Goal: Find specific page/section: Find specific page/section

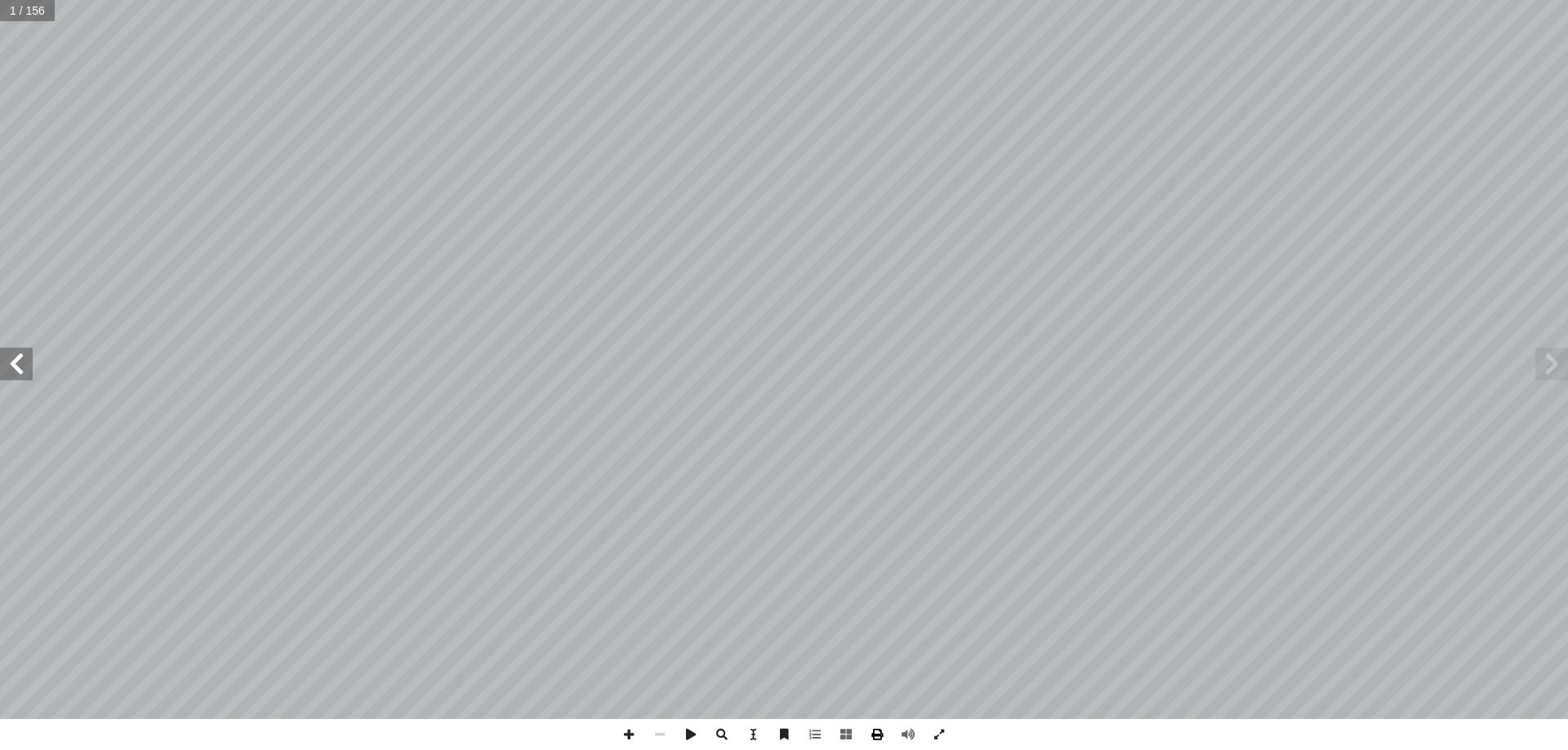
click at [870, 735] on span at bounding box center [877, 734] width 31 height 31
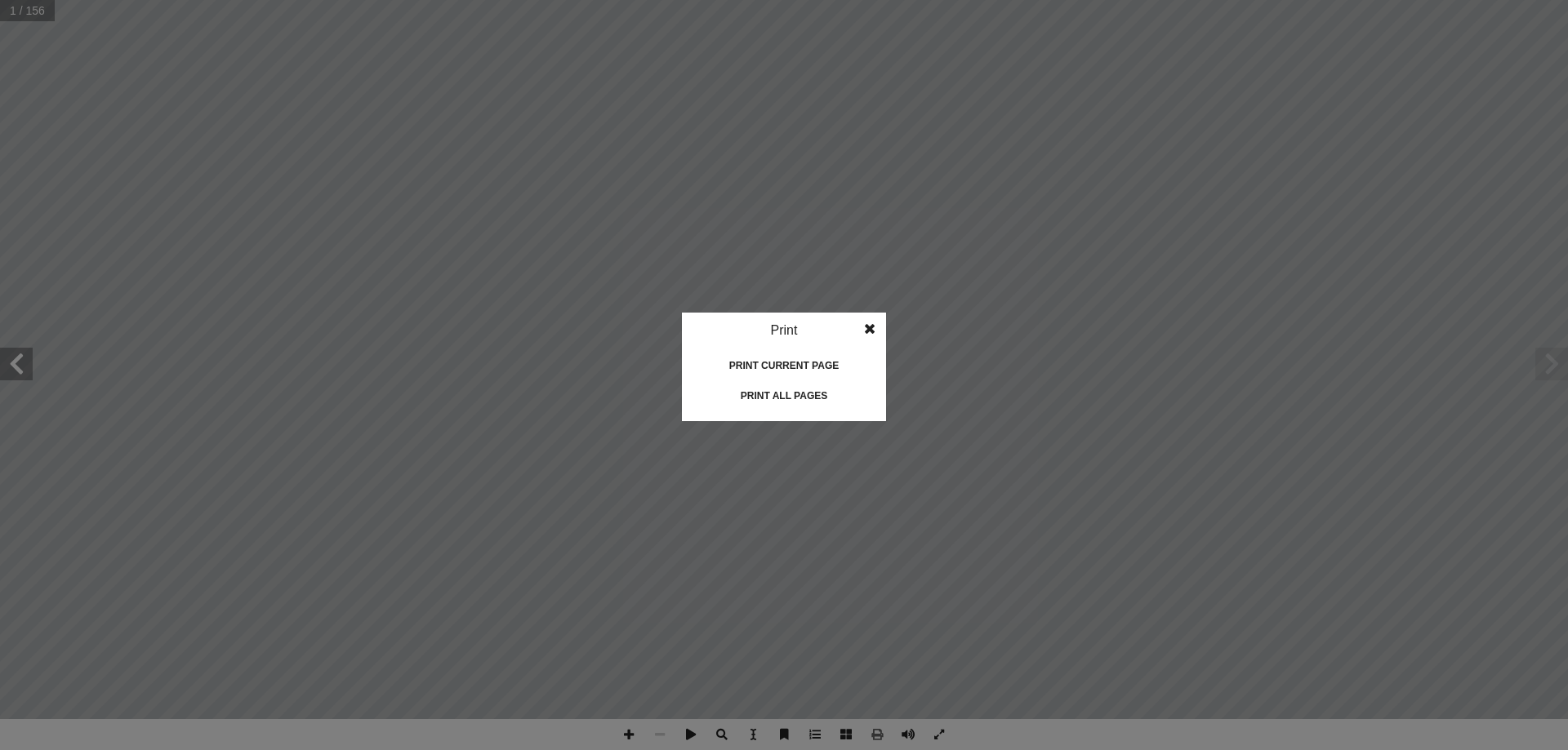
click at [793, 364] on div "Print current page" at bounding box center [784, 366] width 164 height 26
click at [879, 334] on span at bounding box center [869, 328] width 29 height 33
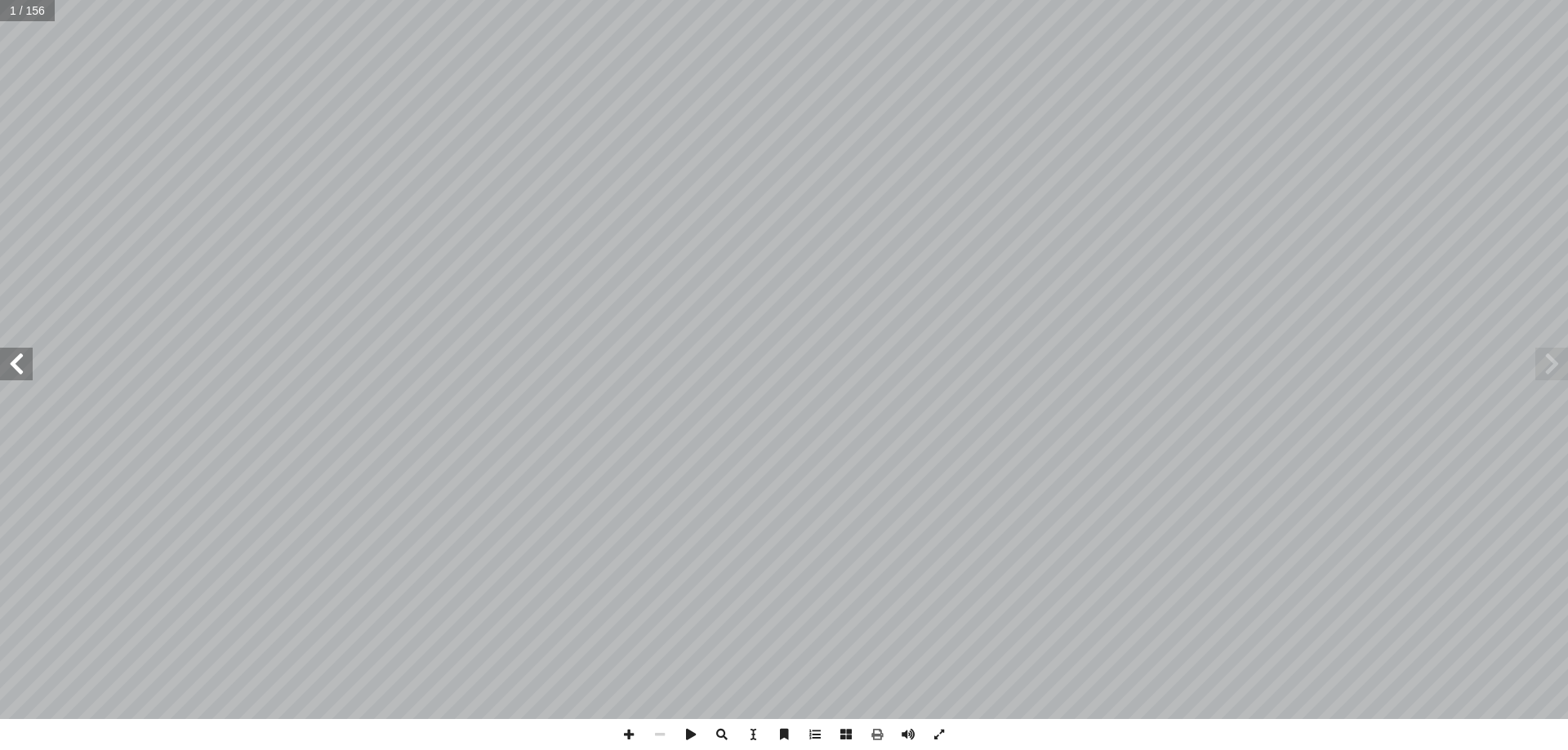
click at [1557, 359] on span at bounding box center [1551, 364] width 33 height 33
click at [1552, 367] on span at bounding box center [1551, 364] width 33 height 33
click at [695, 738] on span at bounding box center [690, 734] width 31 height 31
click at [693, 736] on span at bounding box center [690, 734] width 31 height 31
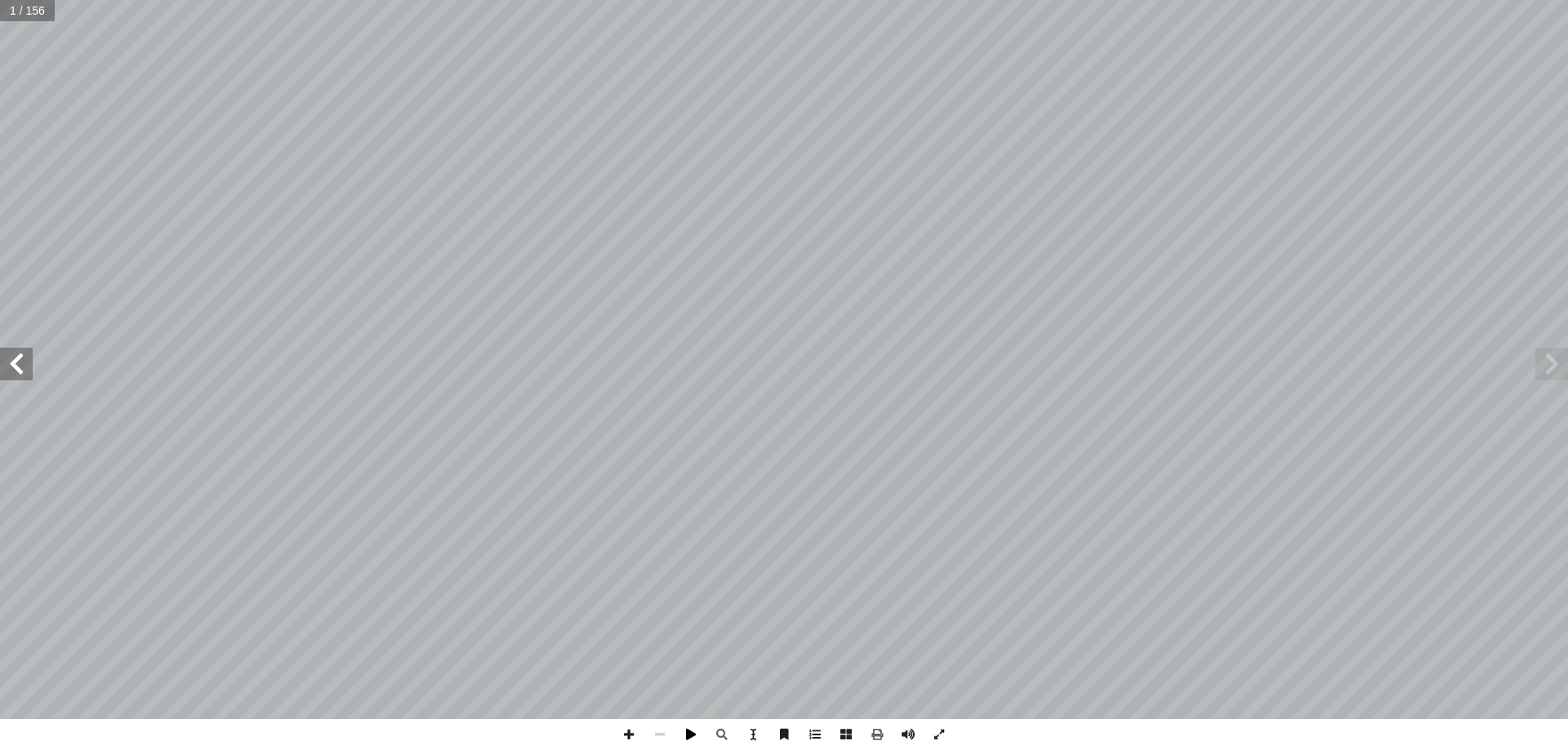
click at [692, 736] on span at bounding box center [690, 734] width 31 height 31
click at [35, 13] on input "text" at bounding box center [27, 10] width 54 height 22
click at [883, 733] on span at bounding box center [877, 734] width 31 height 31
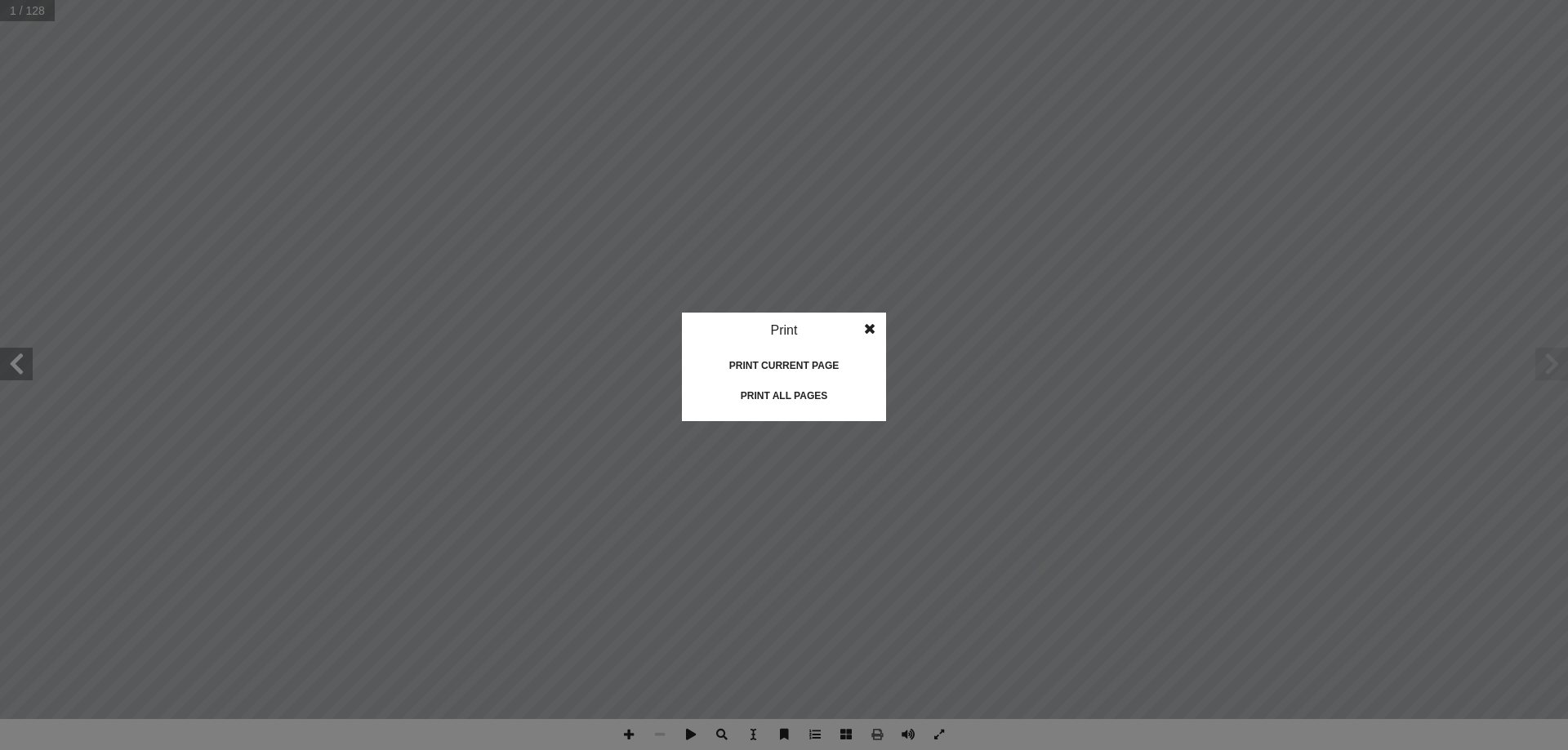
click at [748, 361] on div "Print current page" at bounding box center [784, 366] width 164 height 26
click at [864, 325] on span at bounding box center [869, 328] width 29 height 33
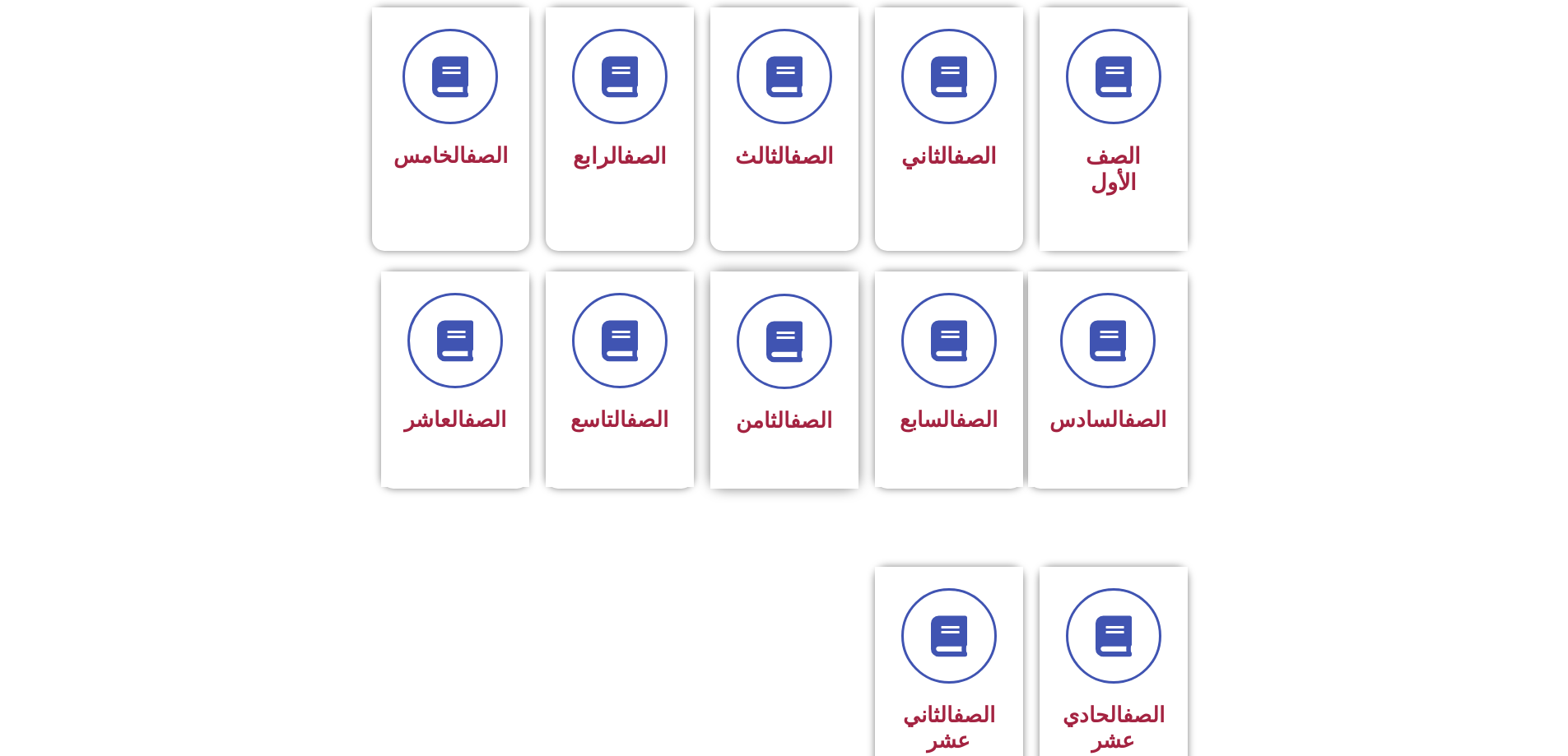
scroll to position [494, 0]
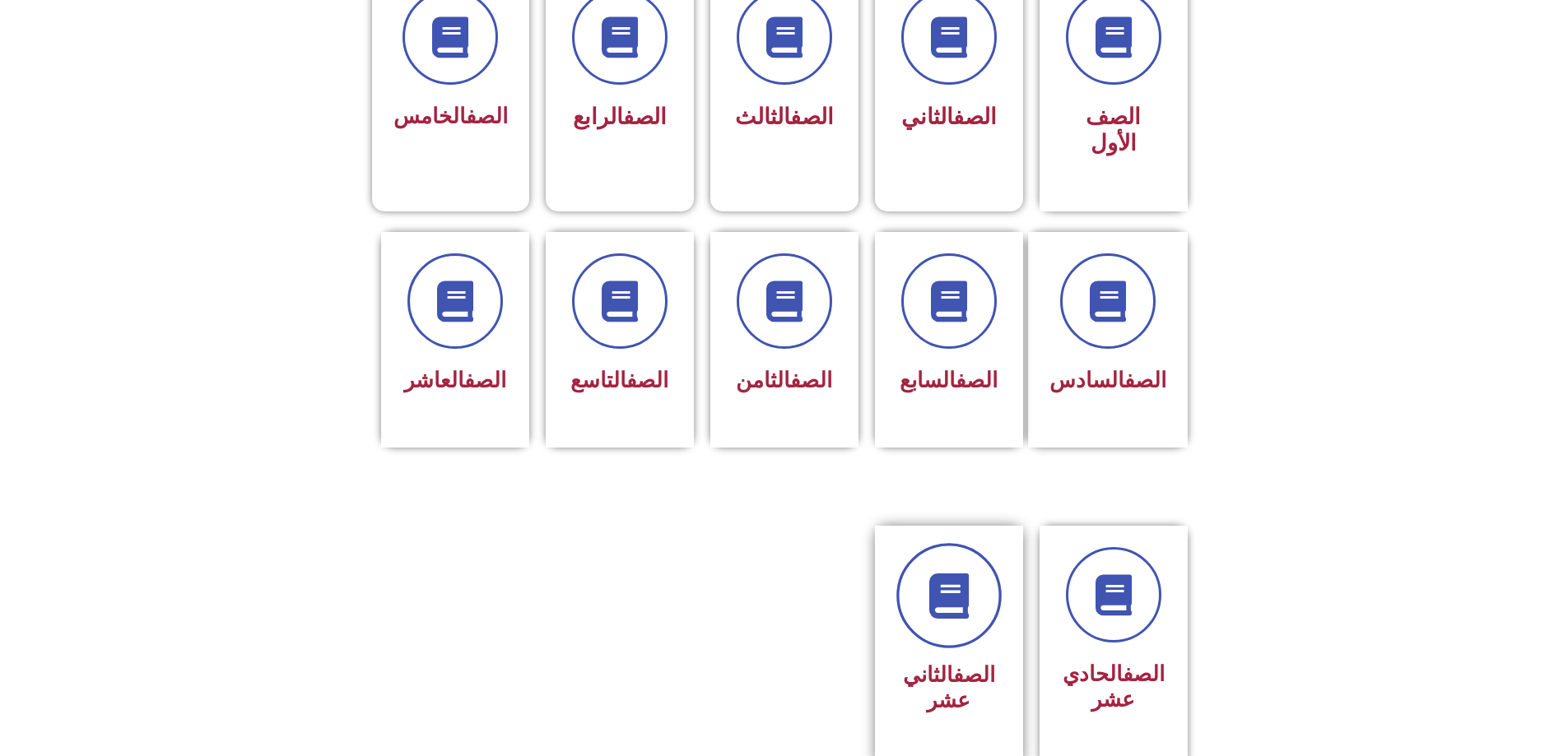
click at [977, 543] on link at bounding box center [949, 596] width 106 height 106
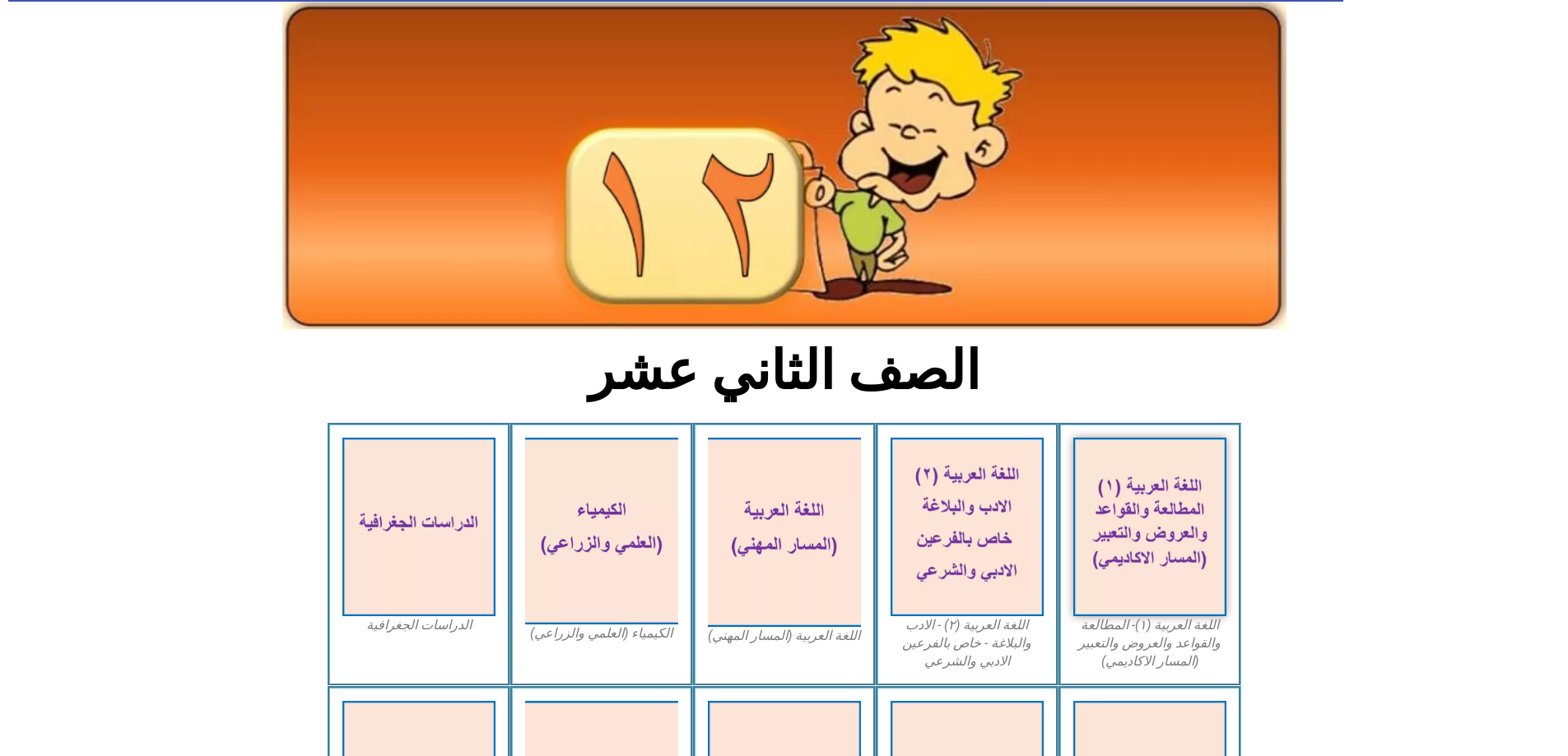
scroll to position [165, 0]
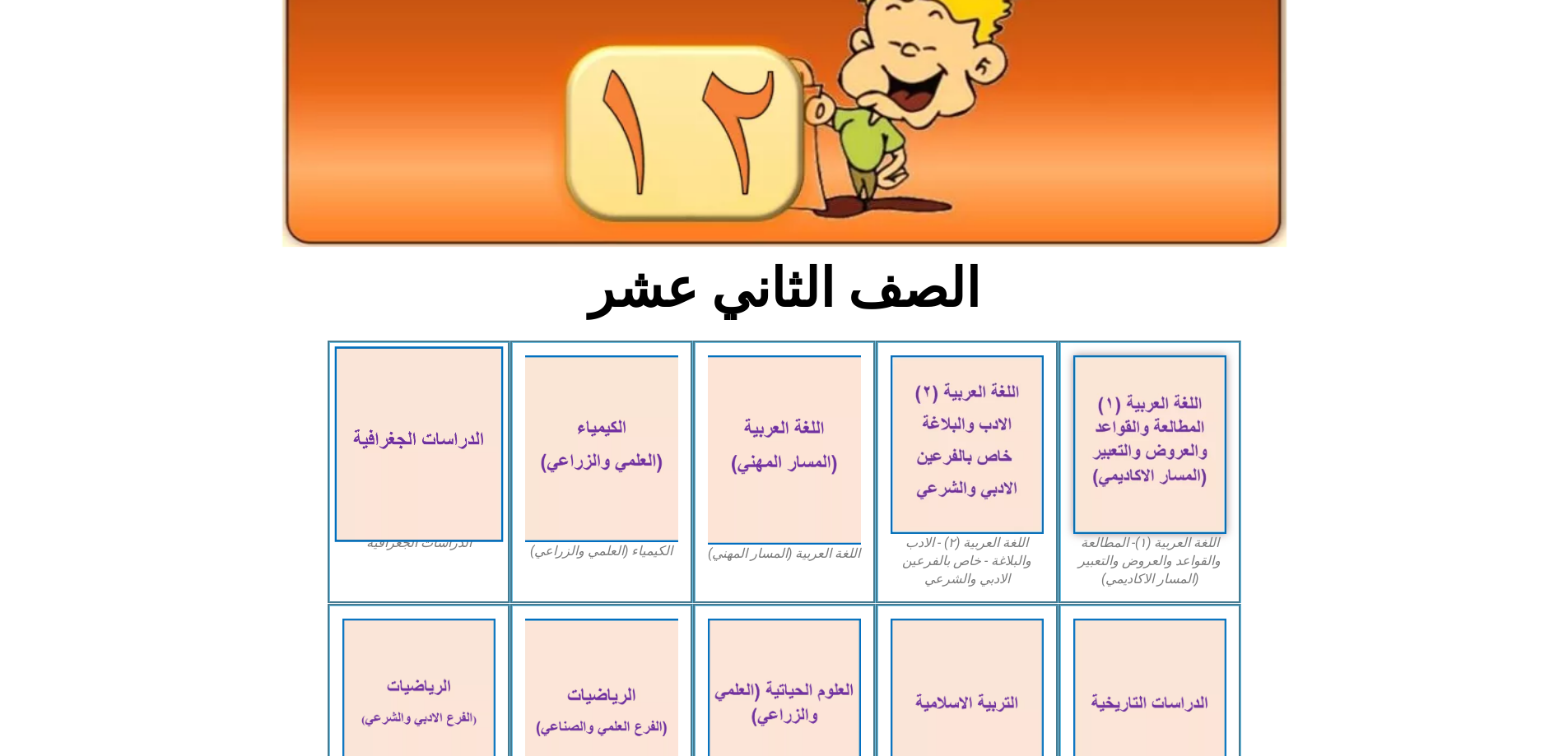
click at [400, 415] on img at bounding box center [418, 444] width 169 height 196
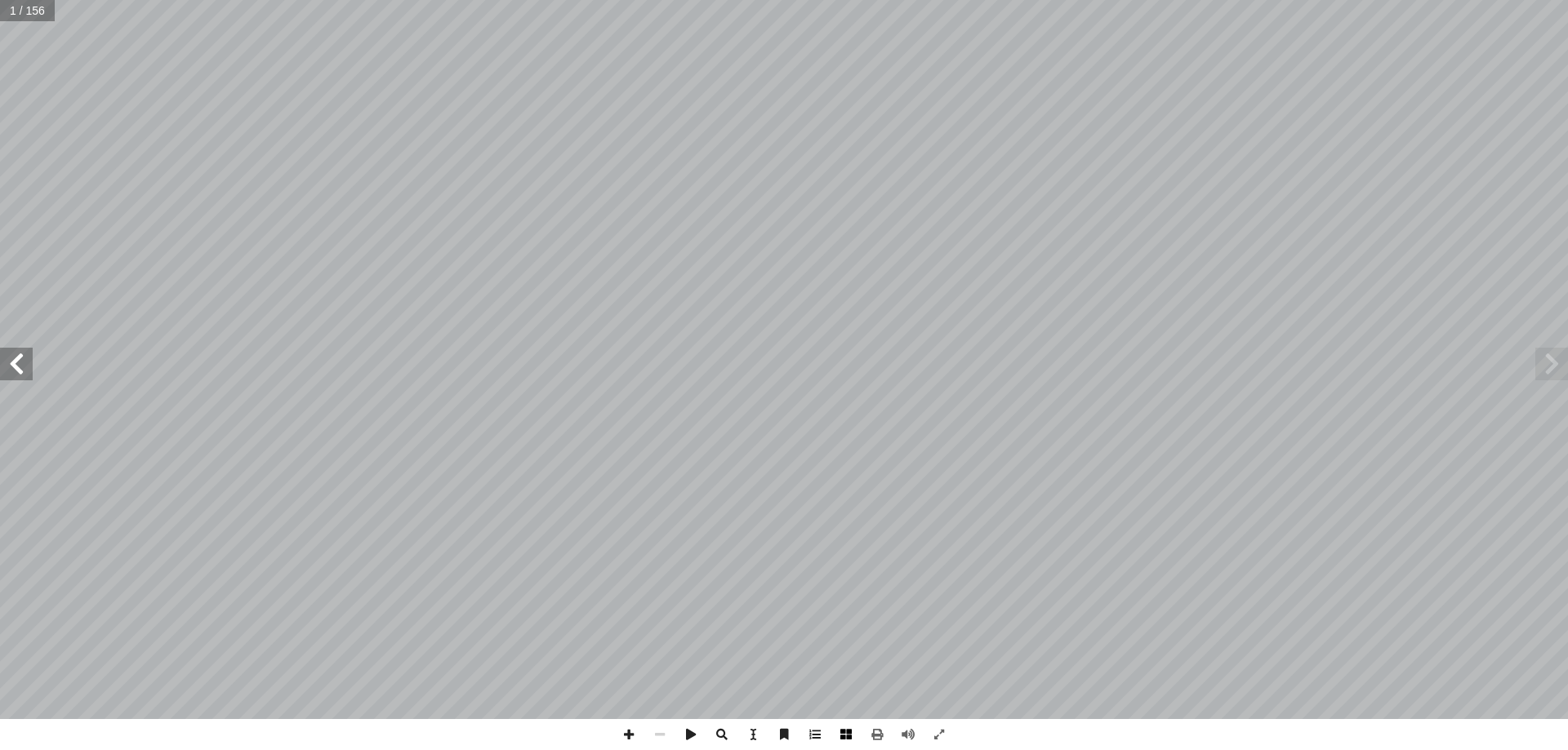
click at [848, 735] on span at bounding box center [846, 734] width 31 height 31
click at [877, 738] on span at bounding box center [877, 734] width 31 height 31
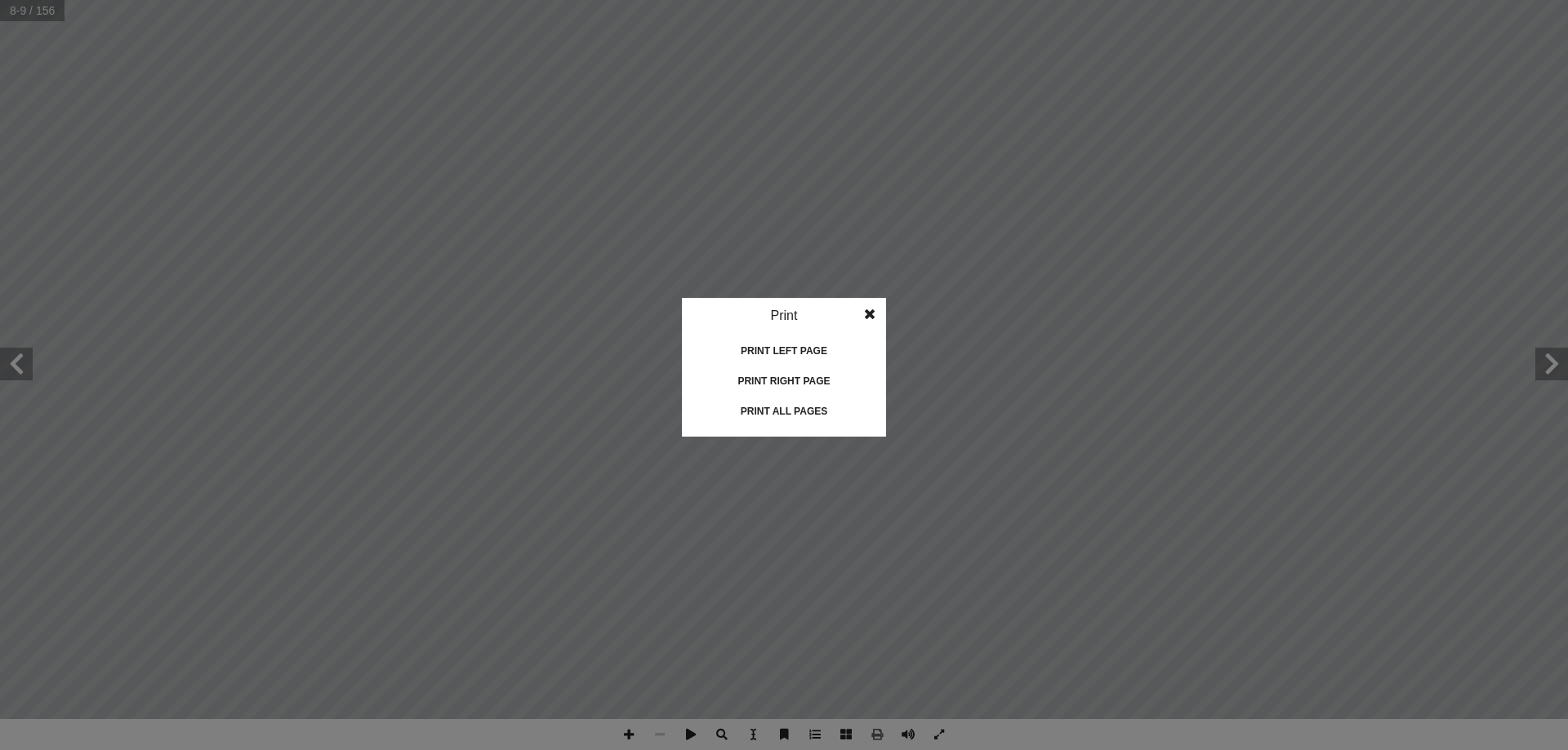
click at [807, 417] on div "Print all pages" at bounding box center [784, 411] width 164 height 26
